Goal: Task Accomplishment & Management: Manage account settings

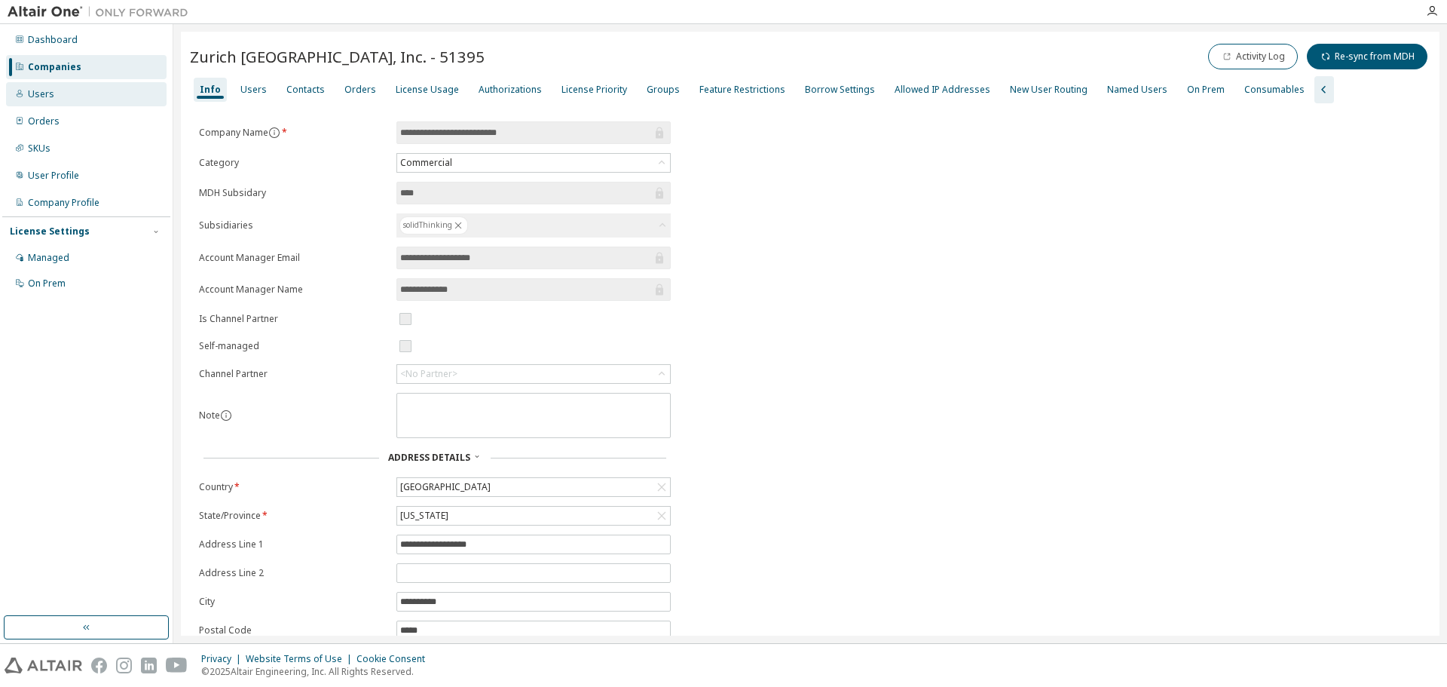
click at [51, 93] on div "Users" at bounding box center [41, 94] width 26 height 12
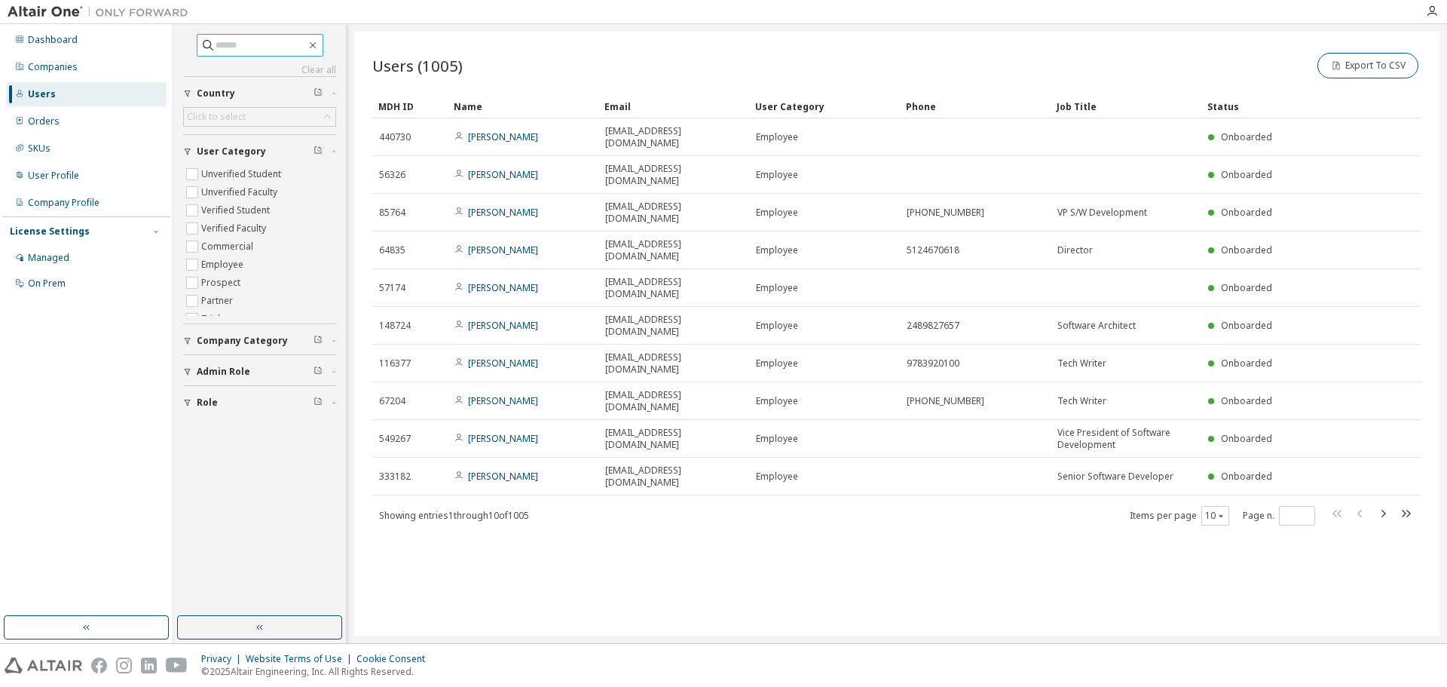
click at [244, 45] on input "text" at bounding box center [261, 45] width 90 height 15
type input "******"
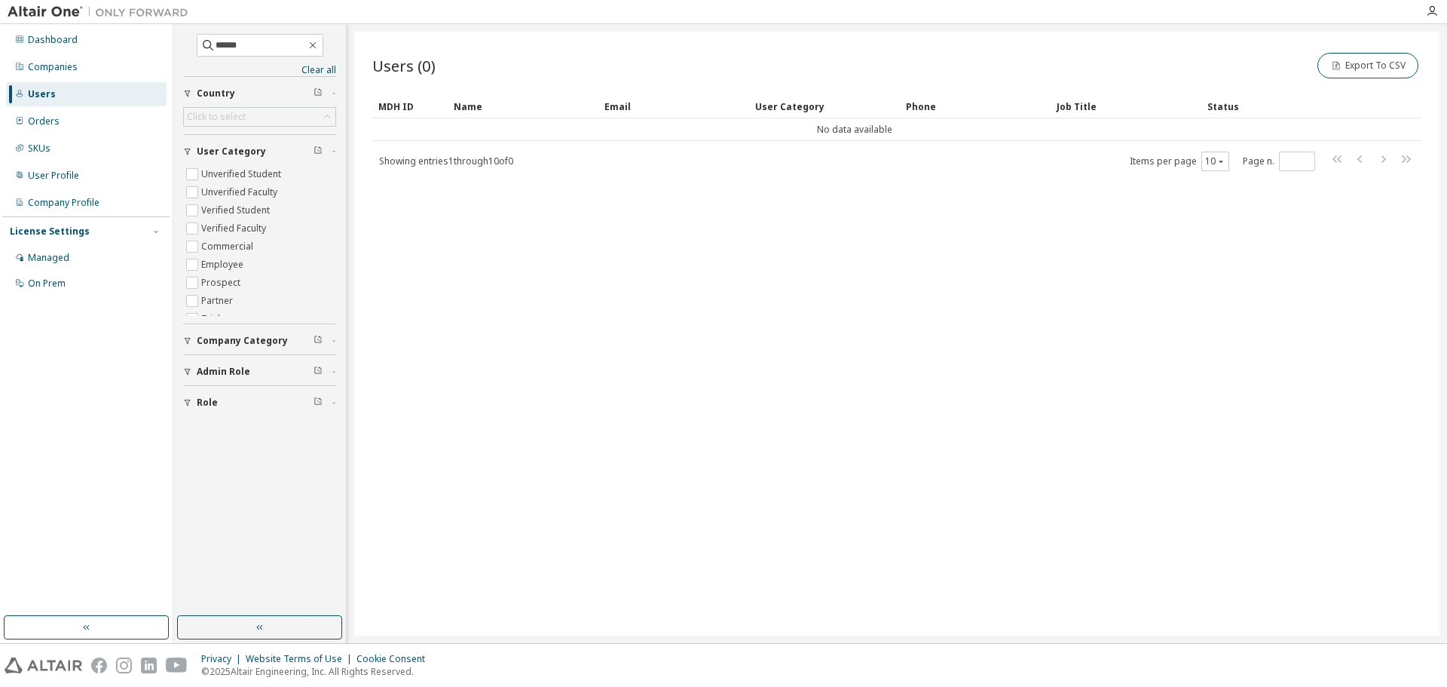
click at [517, 326] on div "Users (0) Export To CSV Clear Load Save Save As Field Operator Value Select fil…" at bounding box center [896, 334] width 1085 height 604
click at [262, 36] on span "******" at bounding box center [260, 45] width 127 height 23
click at [255, 44] on input "******" at bounding box center [261, 45] width 90 height 15
click at [49, 60] on div "Companies" at bounding box center [86, 67] width 161 height 24
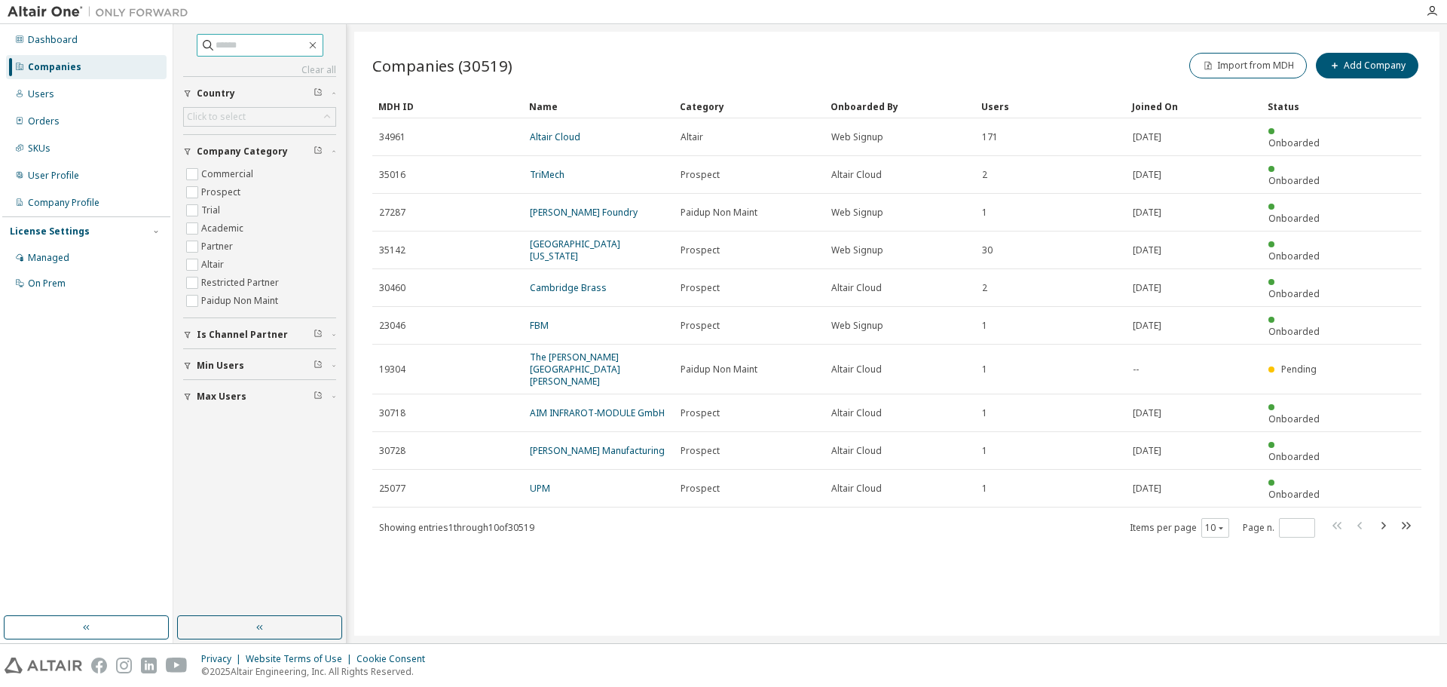
click at [252, 47] on input "text" at bounding box center [261, 45] width 90 height 15
type input "******"
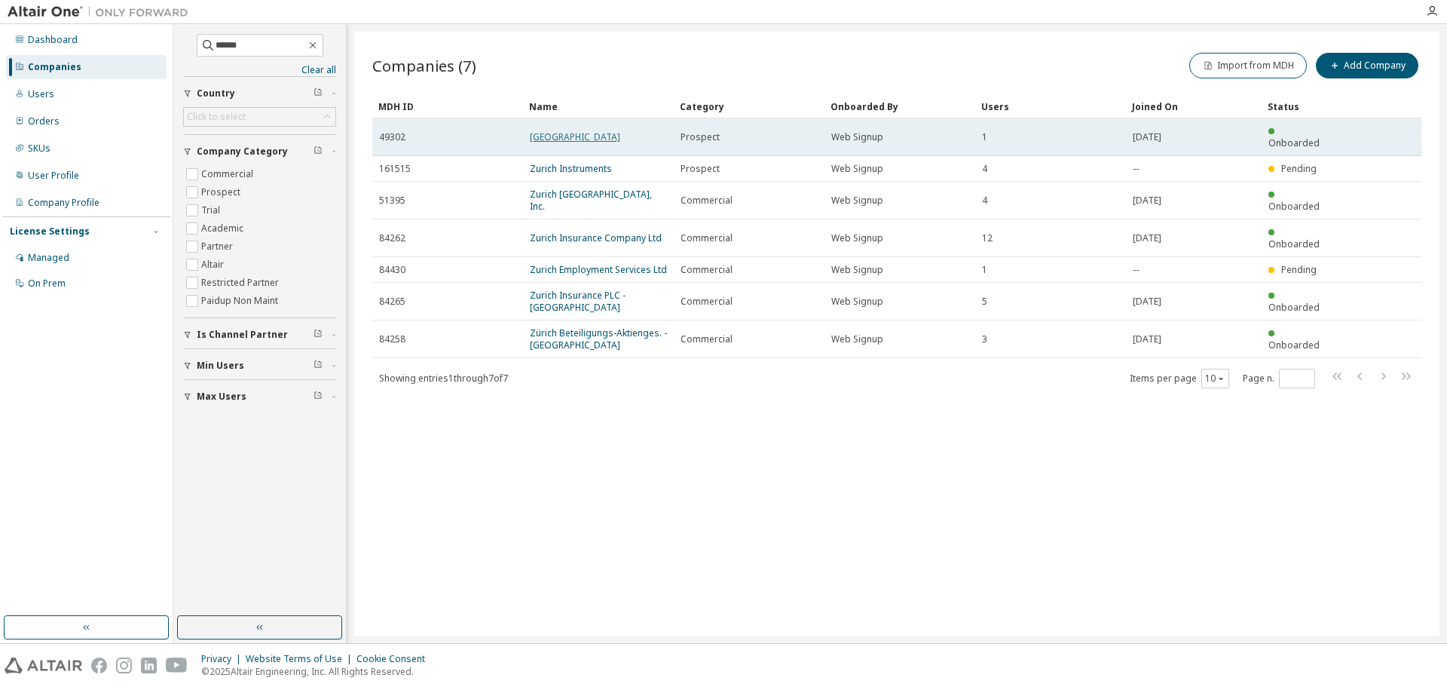
click at [532, 132] on link "[GEOGRAPHIC_DATA]" at bounding box center [575, 136] width 90 height 13
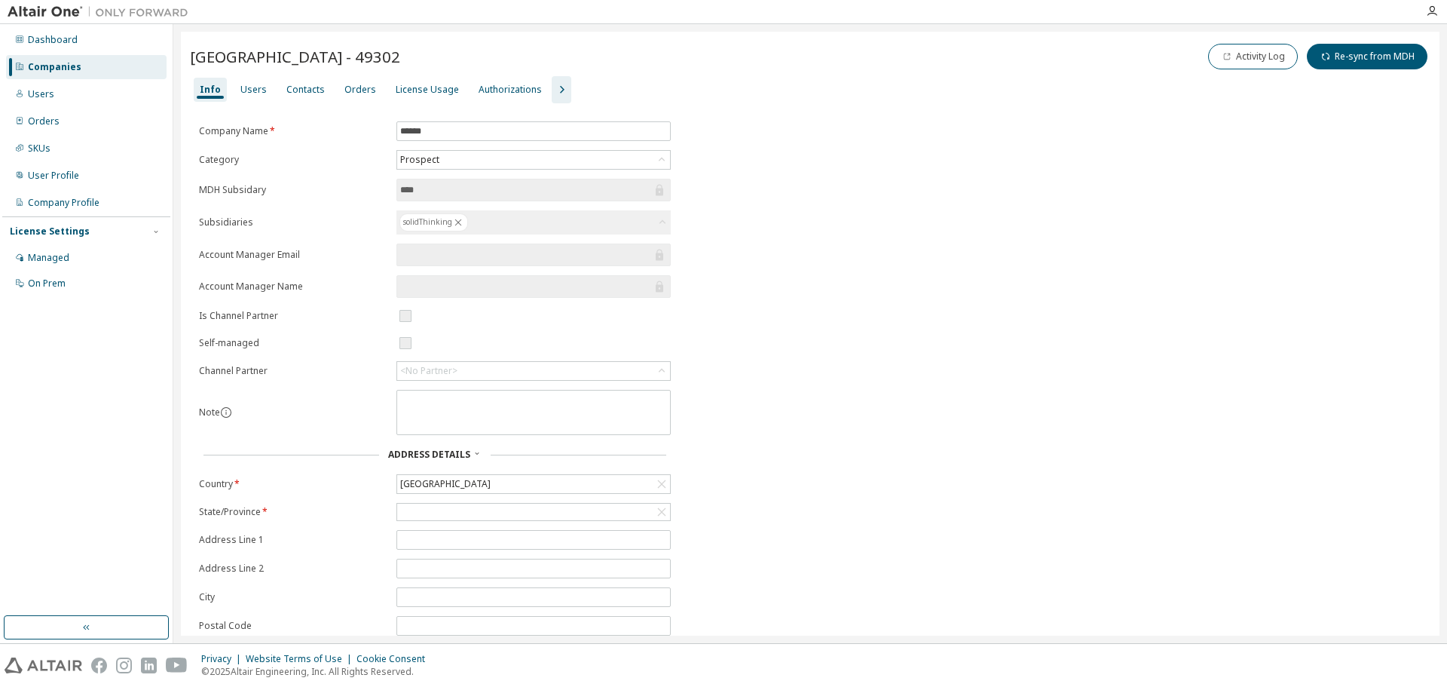
drag, startPoint x: 252, startPoint y: 93, endPoint x: 291, endPoint y: 92, distance: 39.2
click at [262, 92] on div "Users" at bounding box center [253, 90] width 38 height 24
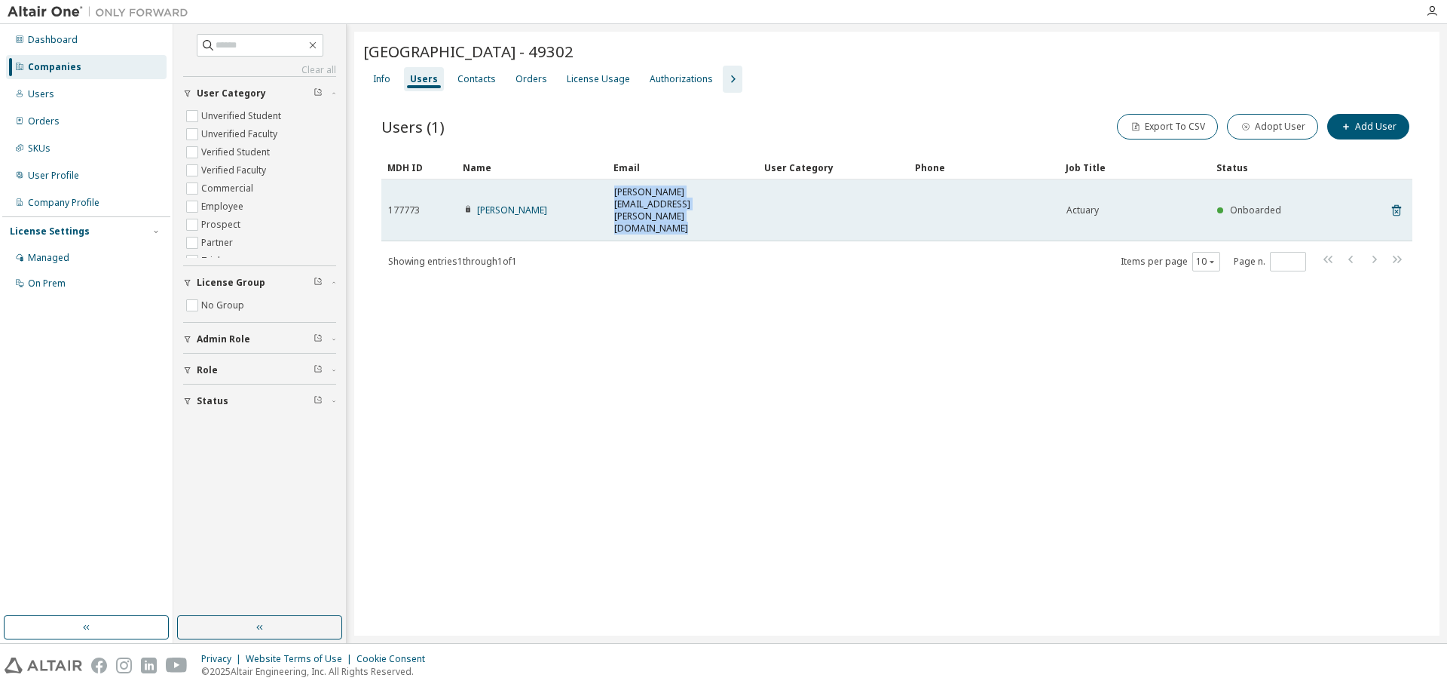
drag, startPoint x: 764, startPoint y: 192, endPoint x: 617, endPoint y: 193, distance: 147.0
click at [614, 193] on tr "177773 [PERSON_NAME] [PERSON_NAME][EMAIL_ADDRESS][PERSON_NAME][DOMAIN_NAME] Act…" at bounding box center [896, 210] width 1031 height 62
copy tr "[PERSON_NAME][EMAIL_ADDRESS][PERSON_NAME][DOMAIN_NAME]"
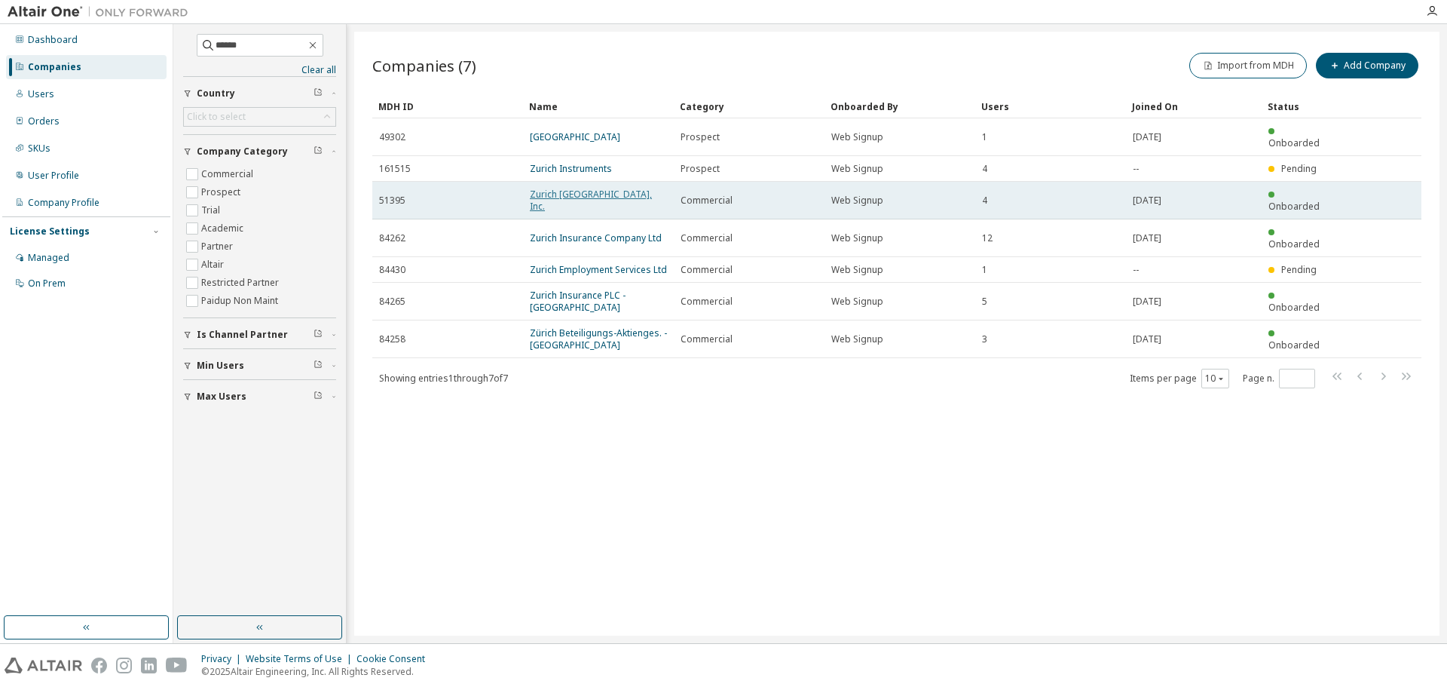
click at [586, 188] on link "Zurich [GEOGRAPHIC_DATA], Inc." at bounding box center [591, 200] width 122 height 25
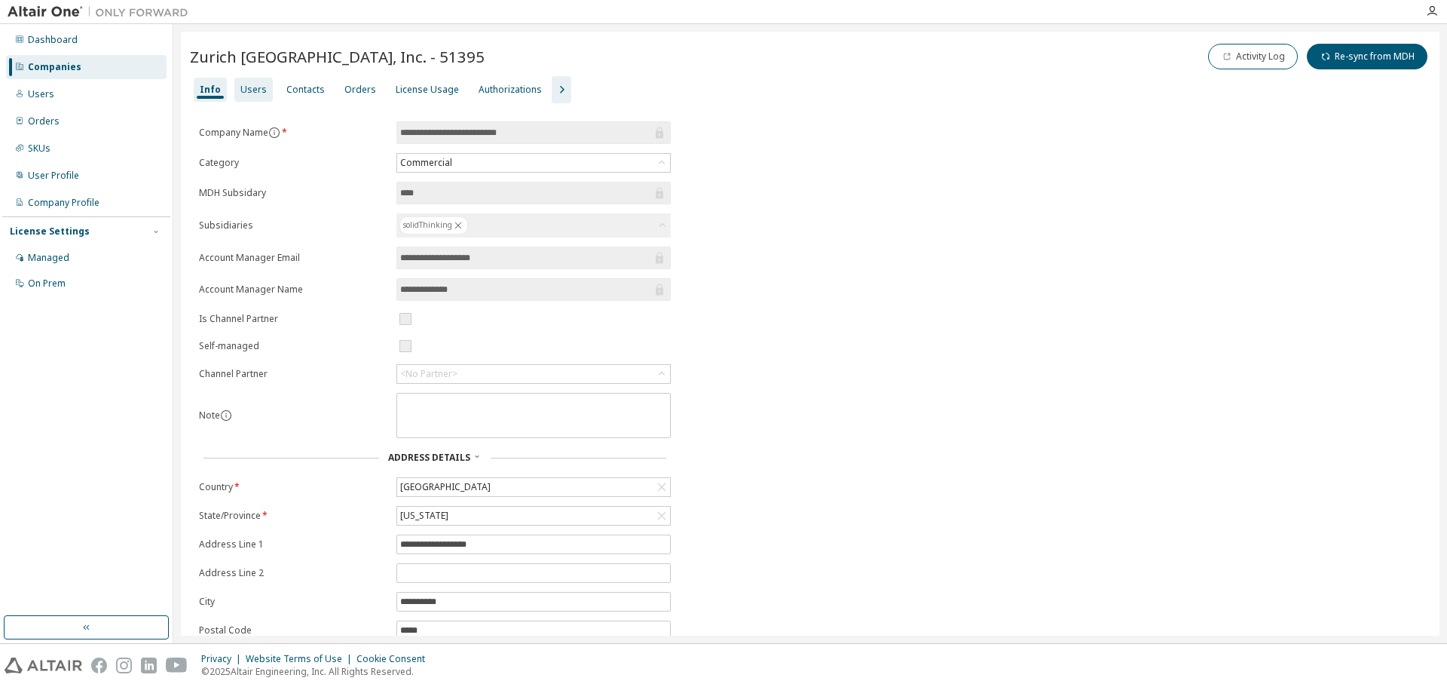
click at [246, 84] on div "Users" at bounding box center [253, 90] width 26 height 12
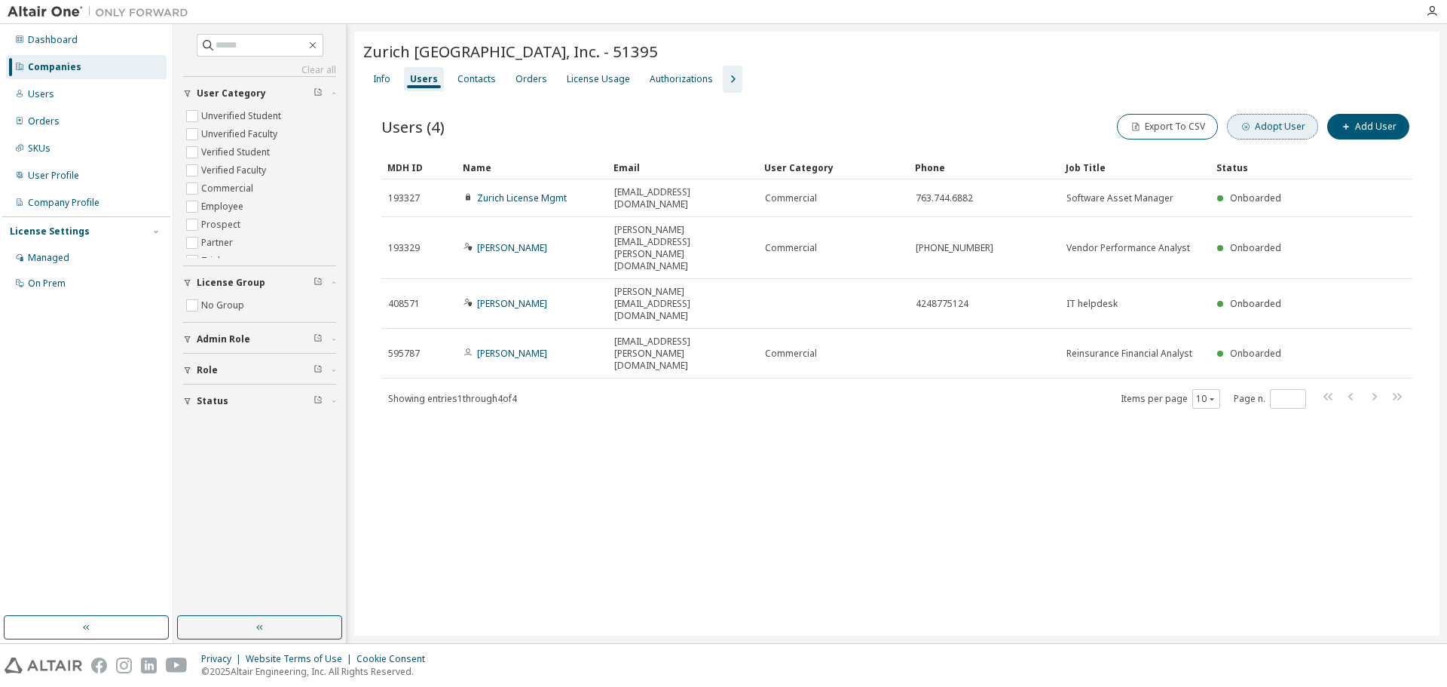
click at [1271, 123] on button "Adopt User" at bounding box center [1272, 127] width 91 height 26
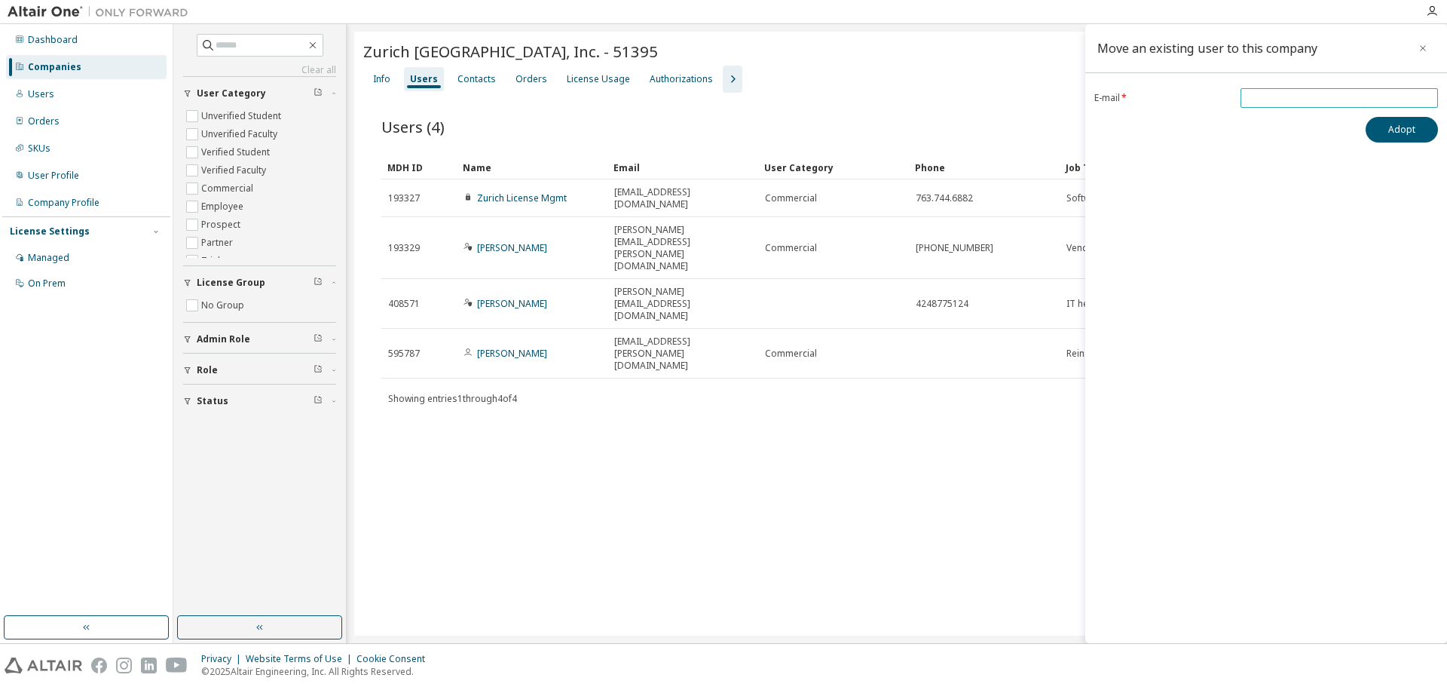
click at [1274, 93] on input "email" at bounding box center [1339, 98] width 190 height 12
paste input "**********"
type input "**********"
click at [1396, 130] on button "Adopt" at bounding box center [1402, 130] width 72 height 26
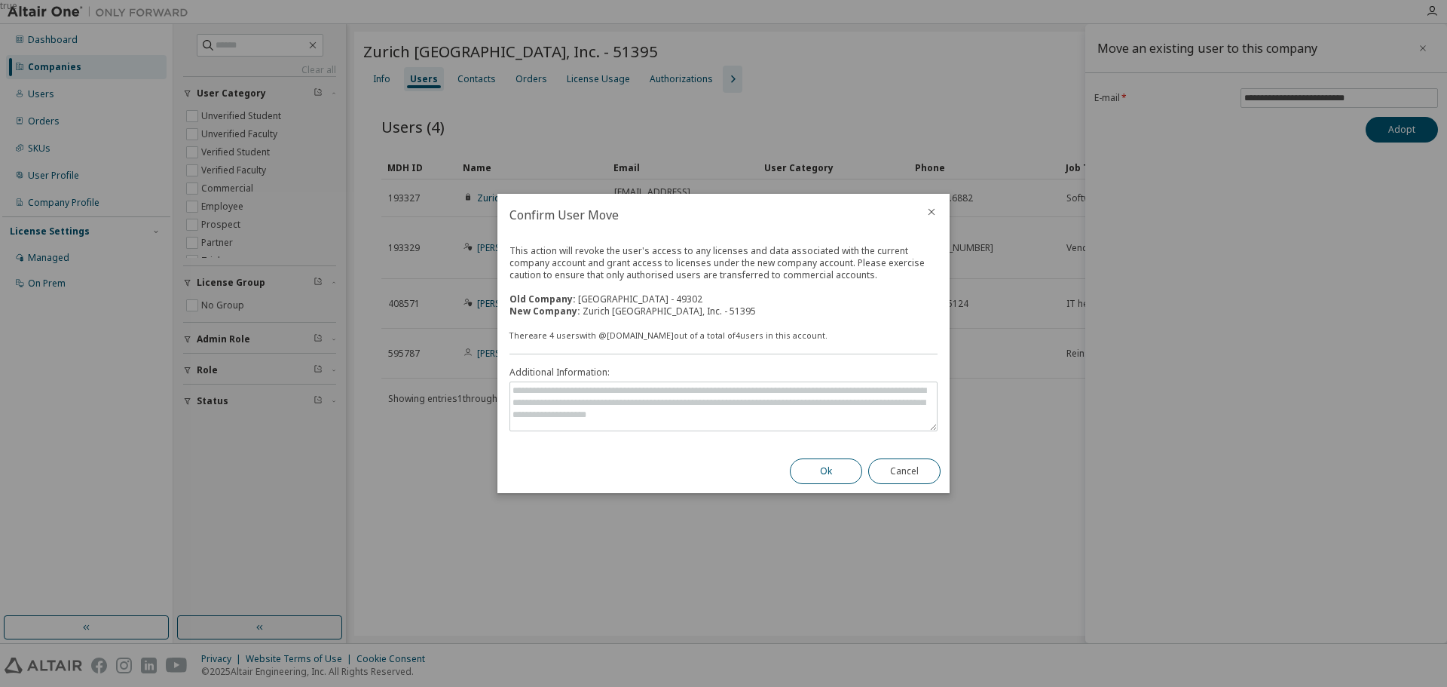
click at [819, 463] on button "Ok" at bounding box center [826, 471] width 72 height 26
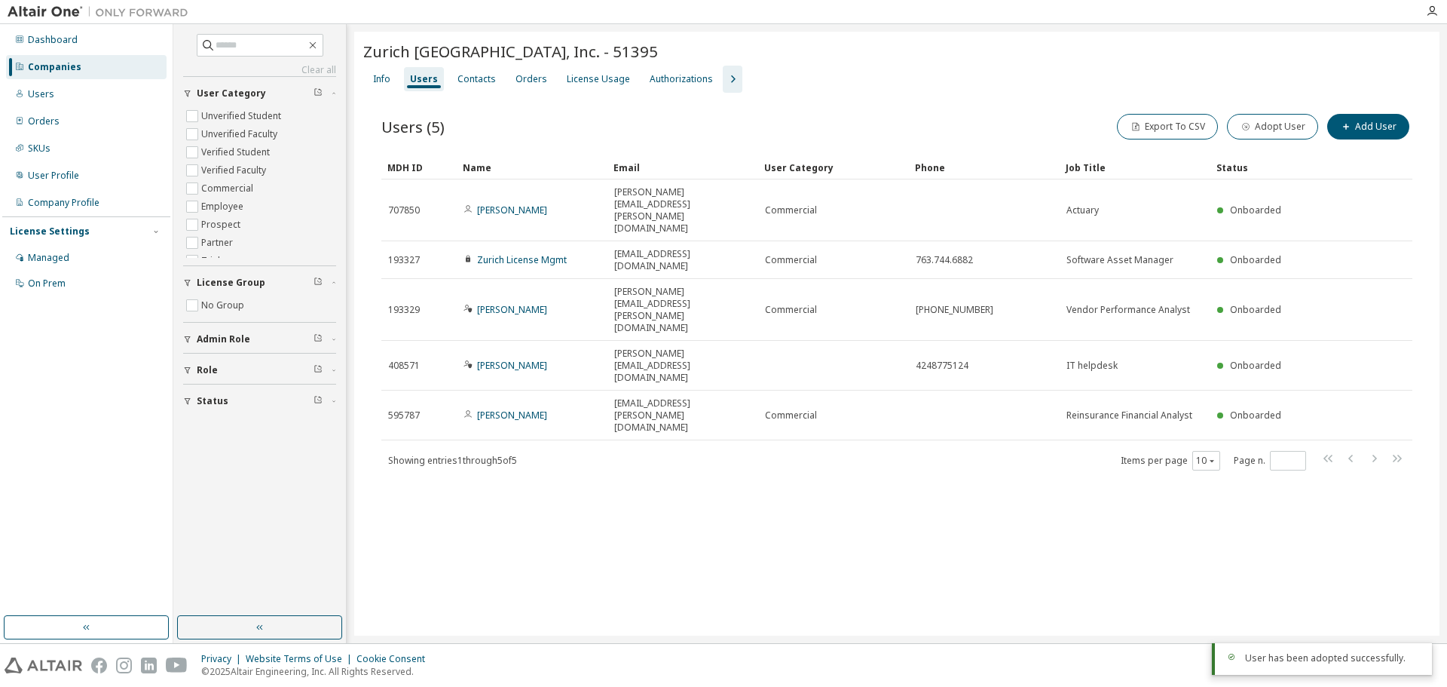
click at [81, 421] on div "Dashboard Companies Users Orders SKUs User Profile Company Profile License Sett…" at bounding box center [86, 319] width 168 height 587
click at [50, 93] on div "Users" at bounding box center [41, 94] width 26 height 12
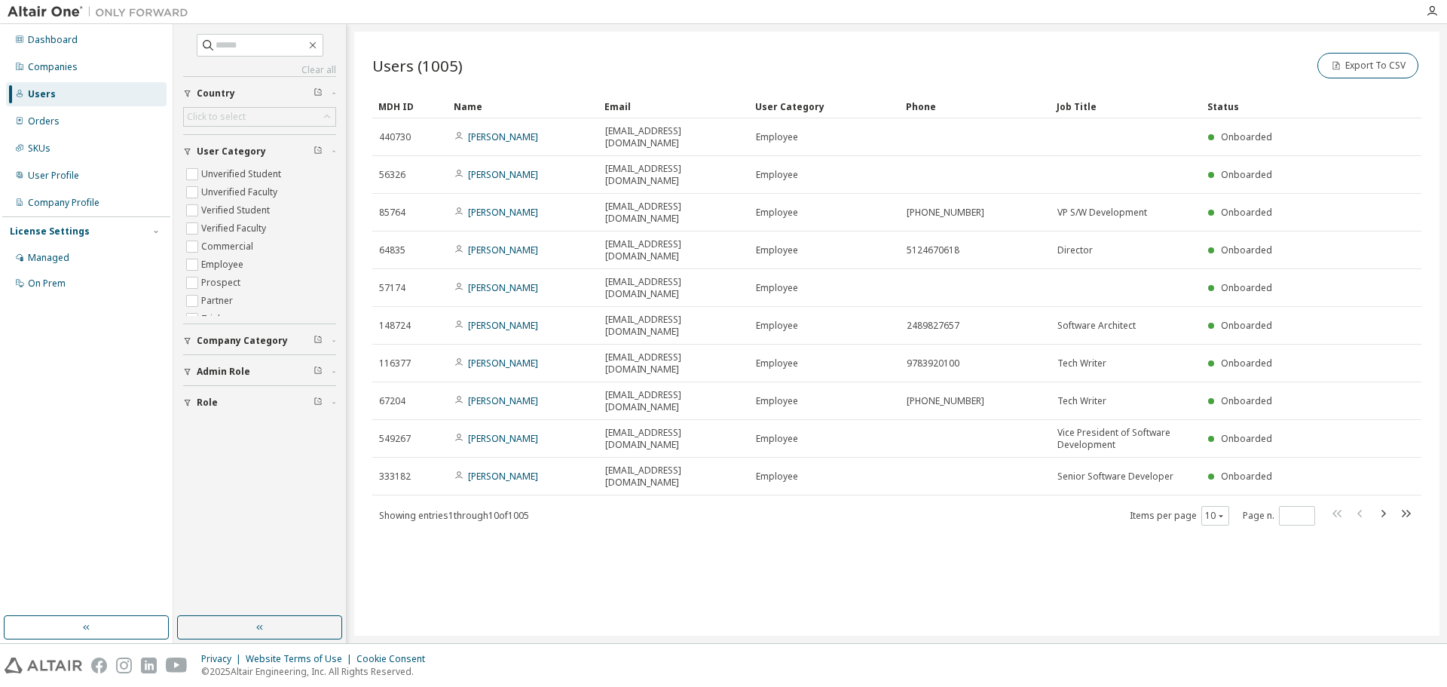
click at [510, 557] on div "Users (1005) Export To CSV Clear Load Save Save As Field Operator Value Select …" at bounding box center [896, 334] width 1085 height 604
drag, startPoint x: 439, startPoint y: 543, endPoint x: 504, endPoint y: 500, distance: 77.8
click at [443, 540] on div "Users (1005) Export To CSV Clear Load Save Save As Field Operator Value Select …" at bounding box center [896, 334] width 1085 height 604
drag, startPoint x: 592, startPoint y: 570, endPoint x: 589, endPoint y: 561, distance: 9.5
click at [592, 566] on div "Users (1005) Export To CSV Clear Load Save Save As Field Operator Value Select …" at bounding box center [896, 334] width 1085 height 604
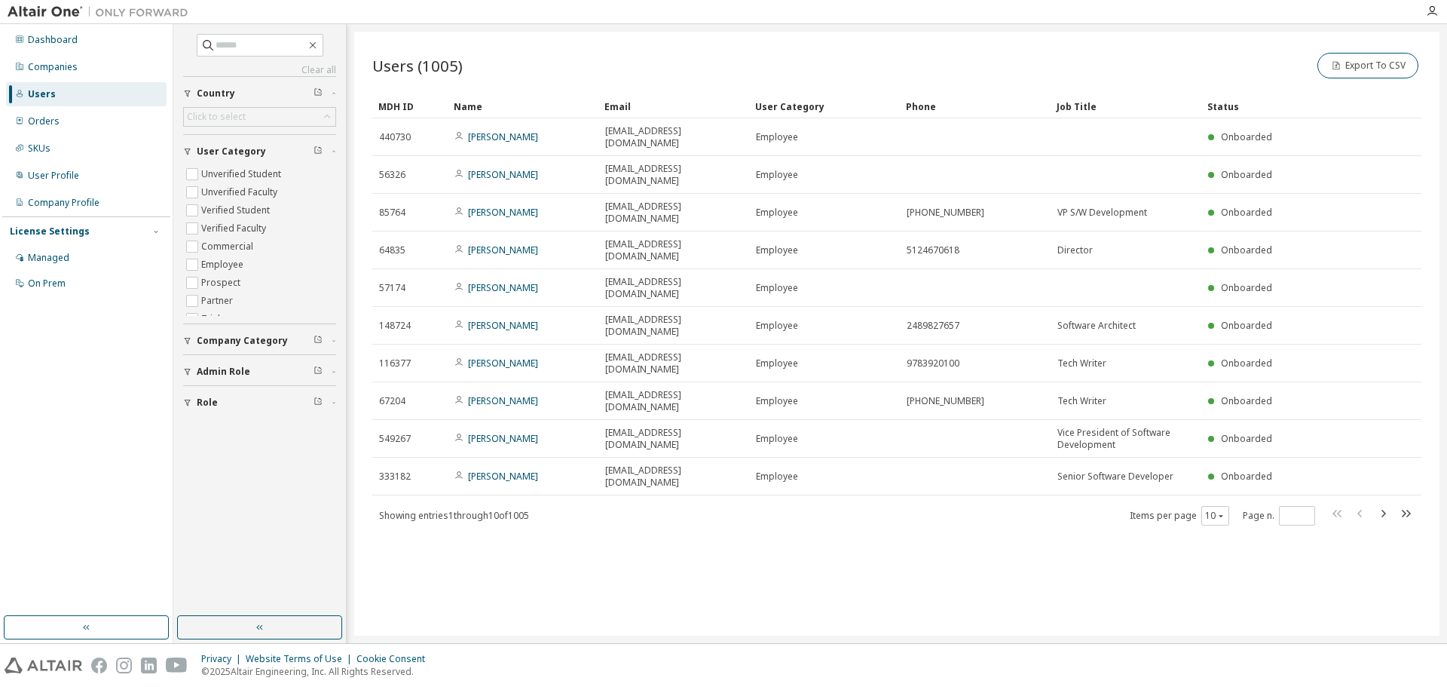
click at [451, 551] on div "Users (1005) Export To CSV Clear Load Save Save As Field Operator Value Select …" at bounding box center [896, 334] width 1085 height 604
click at [37, 462] on div "Dashboard Companies Users Orders SKUs User Profile Company Profile License Sett…" at bounding box center [86, 319] width 168 height 587
drag, startPoint x: 587, startPoint y: 530, endPoint x: 830, endPoint y: 81, distance: 510.5
click at [589, 525] on div "Users (1005) Export To CSV Clear Load Save Save As Field Operator Value Select …" at bounding box center [896, 334] width 1085 height 604
click at [523, 541] on div "Users (1005) Export To CSV Clear Load Save Save As Field Operator Value Select …" at bounding box center [896, 334] width 1085 height 604
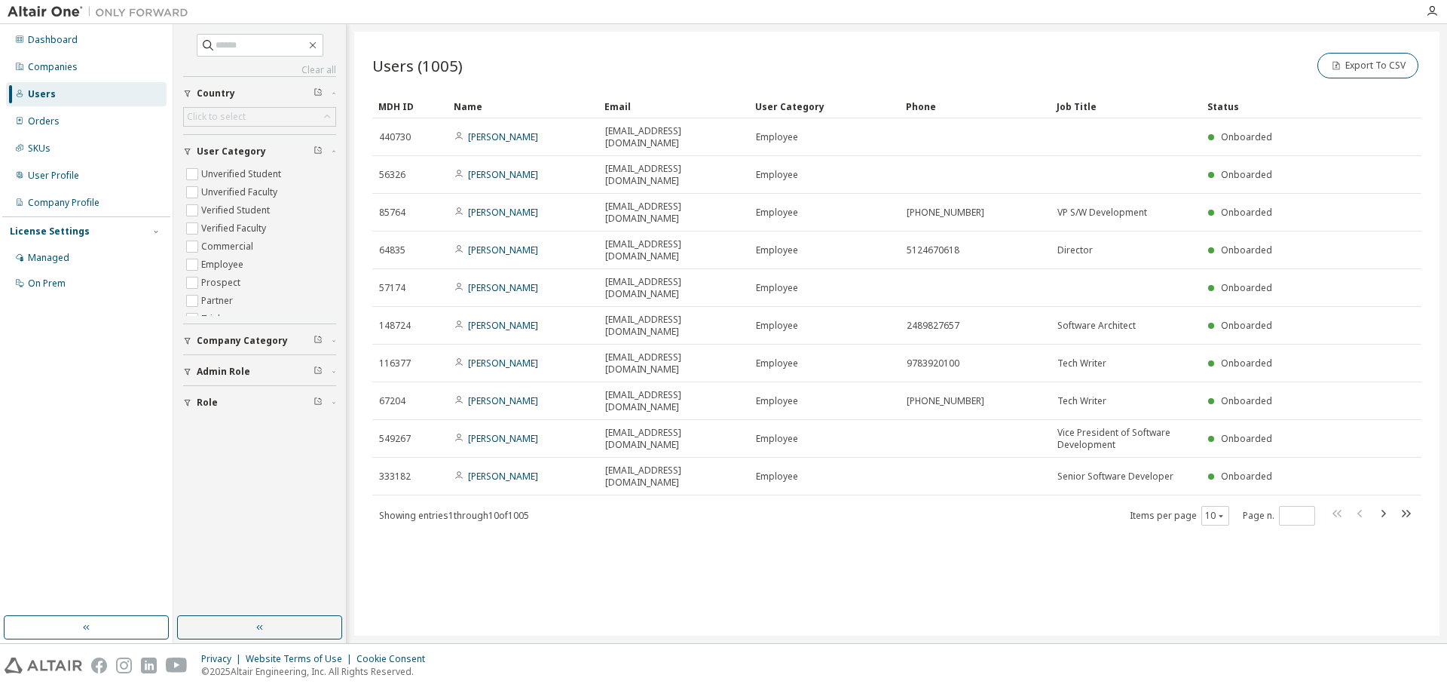
drag, startPoint x: 610, startPoint y: 549, endPoint x: 692, endPoint y: 99, distance: 456.5
click at [609, 535] on div "Users (1005) Export To CSV Clear Load Save Save As Field Operator Value Select …" at bounding box center [896, 334] width 1085 height 604
drag, startPoint x: 1207, startPoint y: 594, endPoint x: 1078, endPoint y: 555, distance: 134.5
click at [1207, 593] on div "Users (1005) Export To CSV Clear Load Save Save As Field Operator Value Select …" at bounding box center [896, 334] width 1085 height 604
